Goal: Task Accomplishment & Management: Use online tool/utility

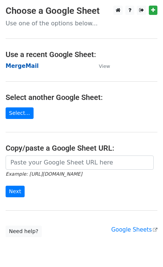
click at [26, 69] on strong "MergeMail" at bounding box center [22, 66] width 33 height 7
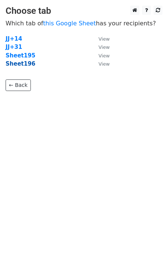
click at [19, 67] on strong "Sheet196" at bounding box center [21, 63] width 30 height 7
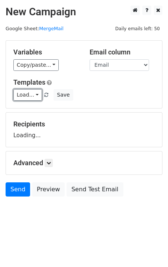
click at [32, 96] on link "Load..." at bounding box center [27, 95] width 29 height 12
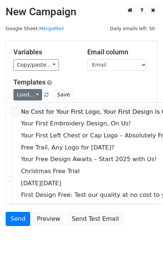
click at [51, 112] on link "No Cost for Your First Logo, Your First Design Is On Us!" at bounding box center [101, 112] width 179 height 12
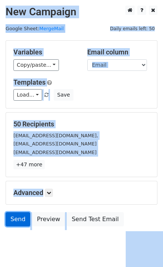
click at [15, 222] on link "Send" at bounding box center [18, 219] width 25 height 14
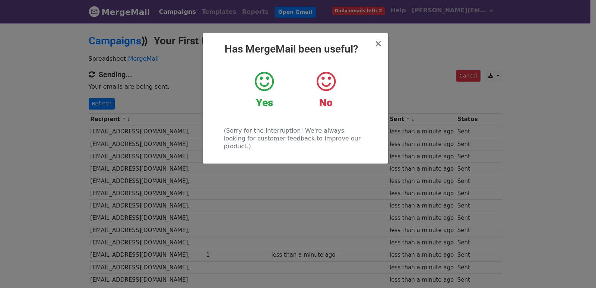
click at [152, 168] on div "× Has MergeMail been useful? Yes No (Sorry for the interruption! We're always l…" at bounding box center [298, 155] width 596 height 266
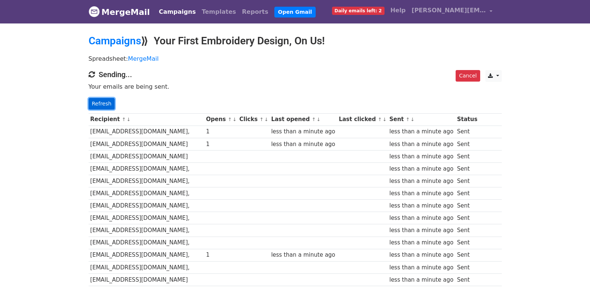
click at [102, 102] on link "Refresh" at bounding box center [102, 104] width 26 height 12
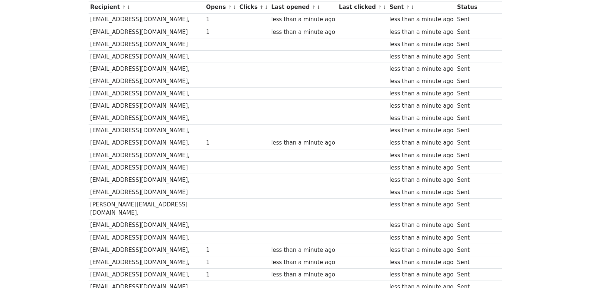
scroll to position [391, 0]
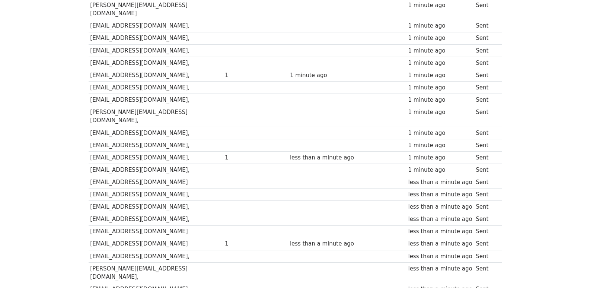
scroll to position [518, 0]
